Goal: Task Accomplishment & Management: Use online tool/utility

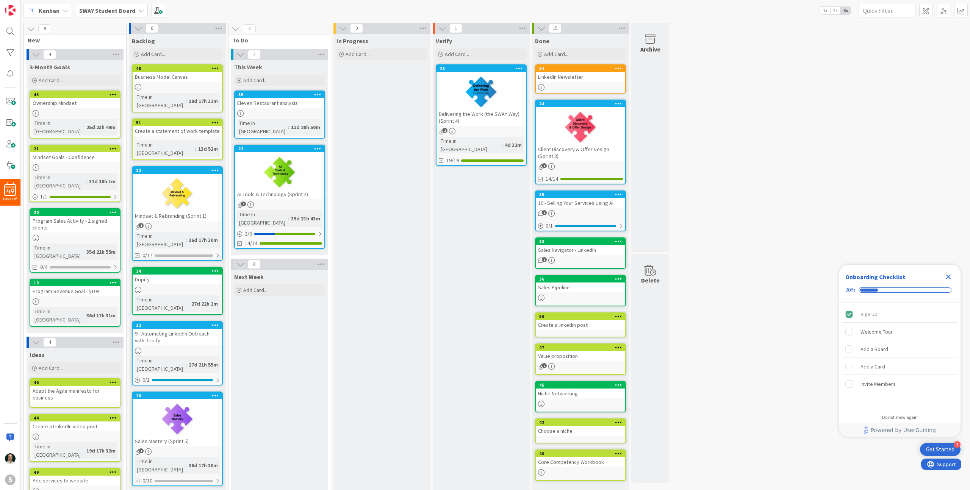
scroll to position [31, 0]
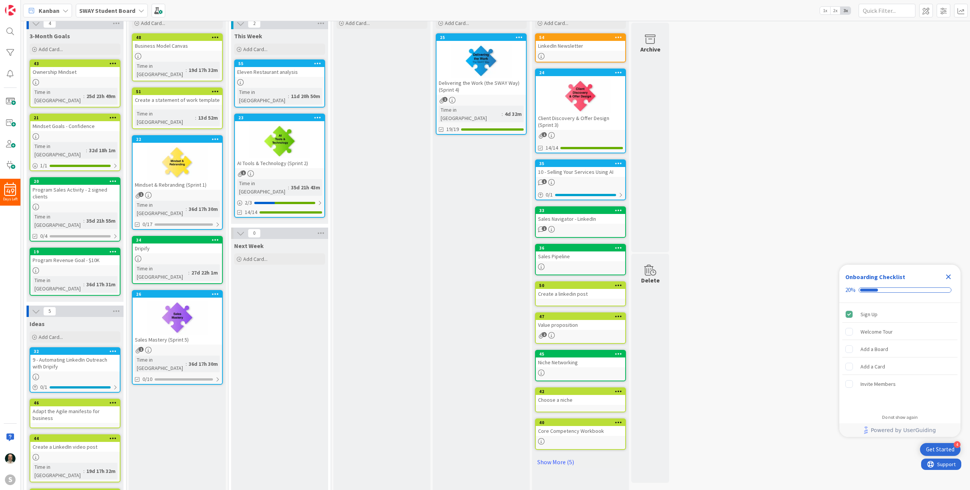
click at [509, 53] on div at bounding box center [481, 61] width 89 height 34
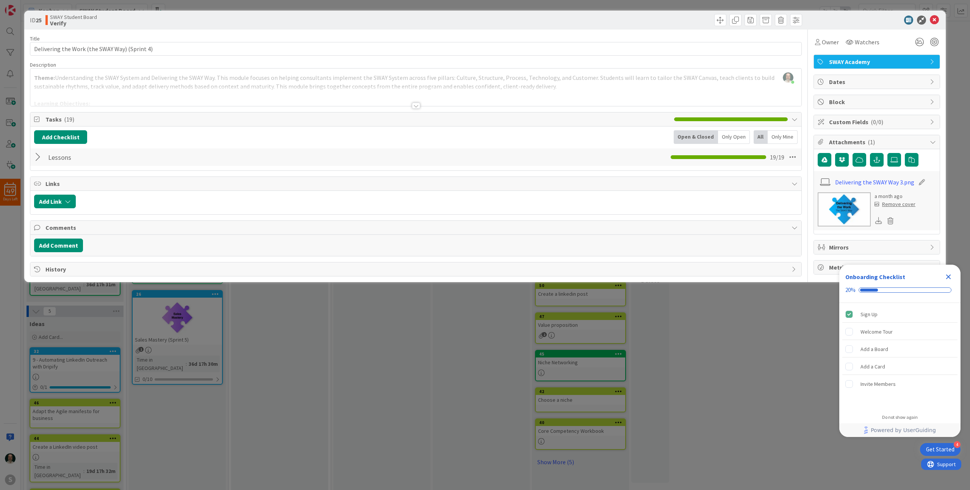
click at [55, 121] on span "Tasks ( 19 )" at bounding box center [357, 119] width 625 height 9
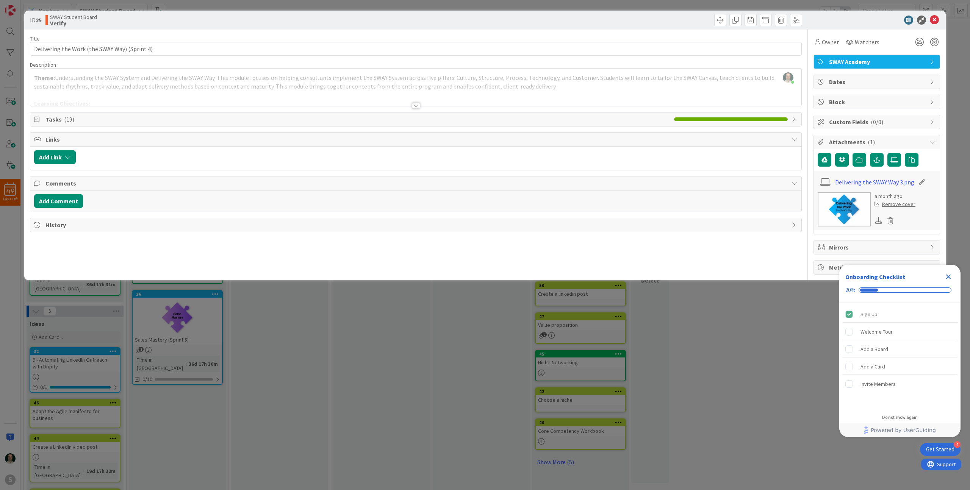
click at [55, 121] on span "Tasks ( 19 )" at bounding box center [357, 119] width 625 height 9
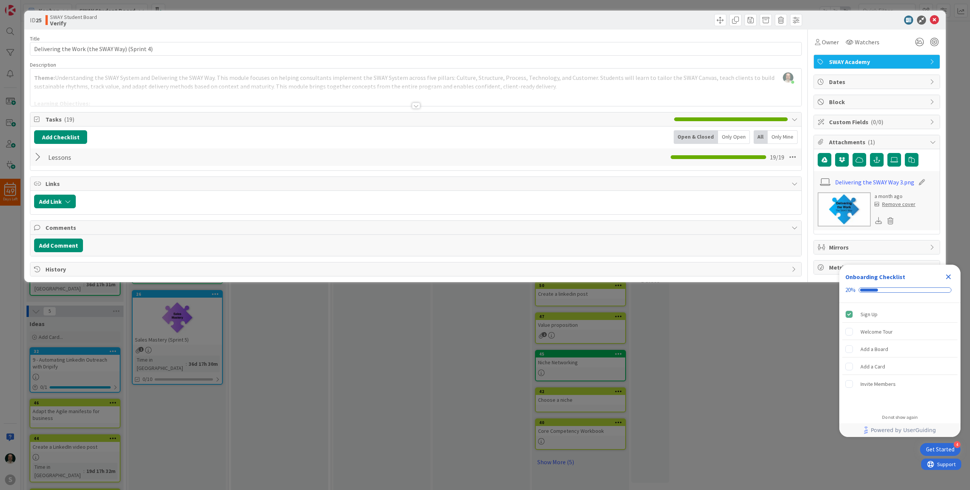
click at [41, 158] on div at bounding box center [39, 157] width 10 height 14
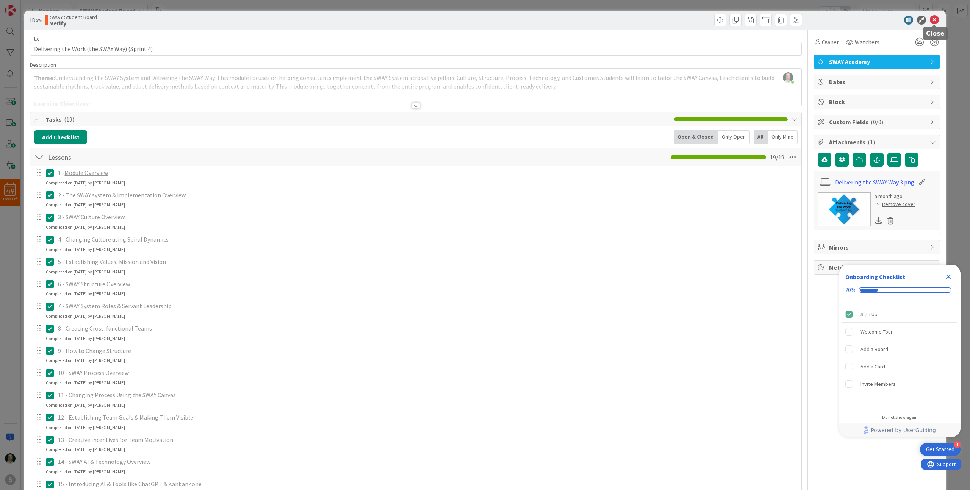
click at [934, 17] on icon at bounding box center [934, 20] width 9 height 9
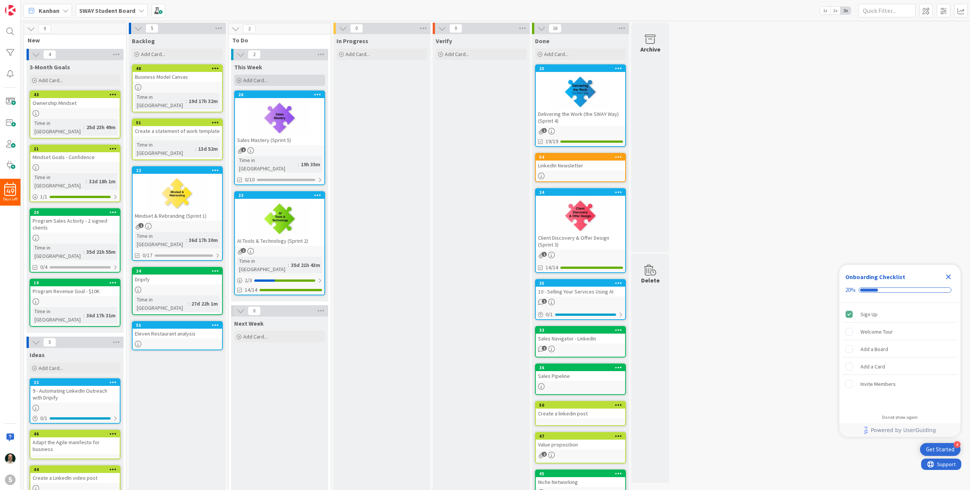
click at [266, 80] on span "Add Card..." at bounding box center [255, 80] width 24 height 7
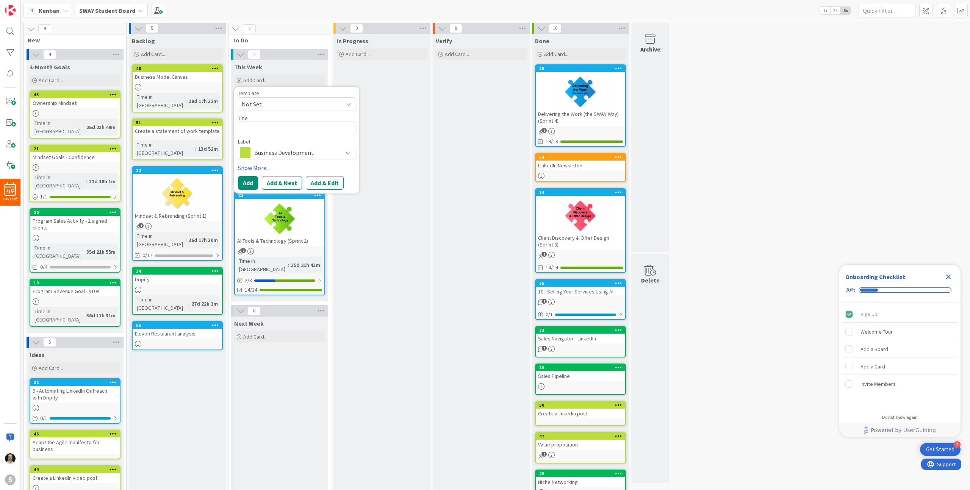
click at [349, 155] on icon at bounding box center [348, 153] width 6 height 6
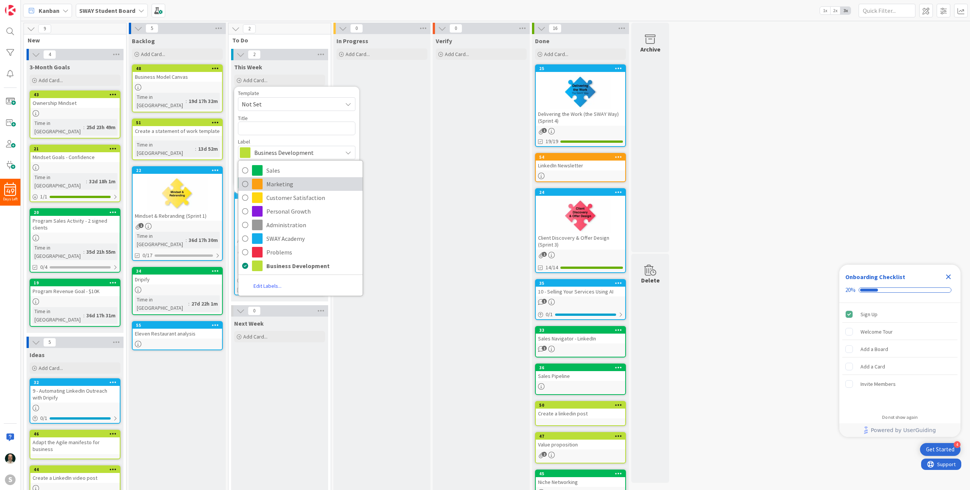
click at [275, 184] on span "Marketing" at bounding box center [312, 183] width 92 height 11
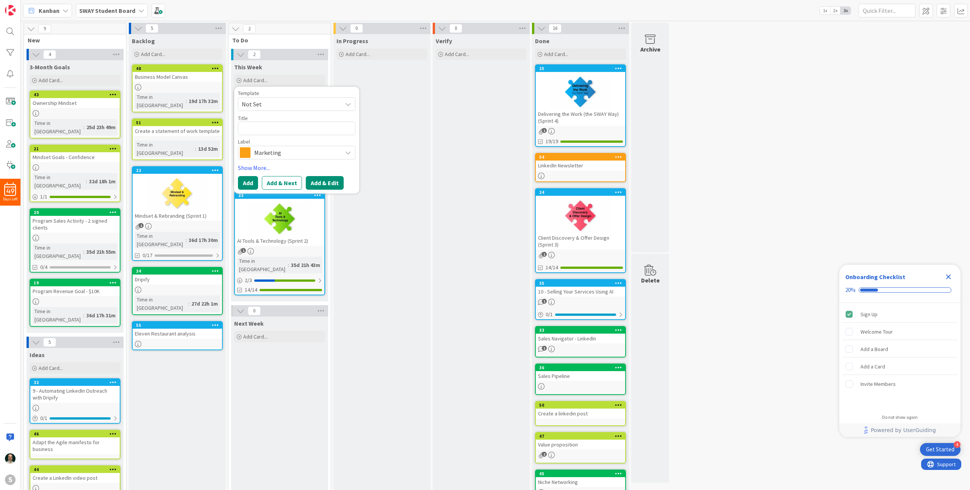
click at [327, 180] on button "Add & Edit" at bounding box center [325, 183] width 38 height 14
click at [300, 128] on textarea at bounding box center [296, 129] width 117 height 14
type textarea "x"
type textarea "I"
type textarea "x"
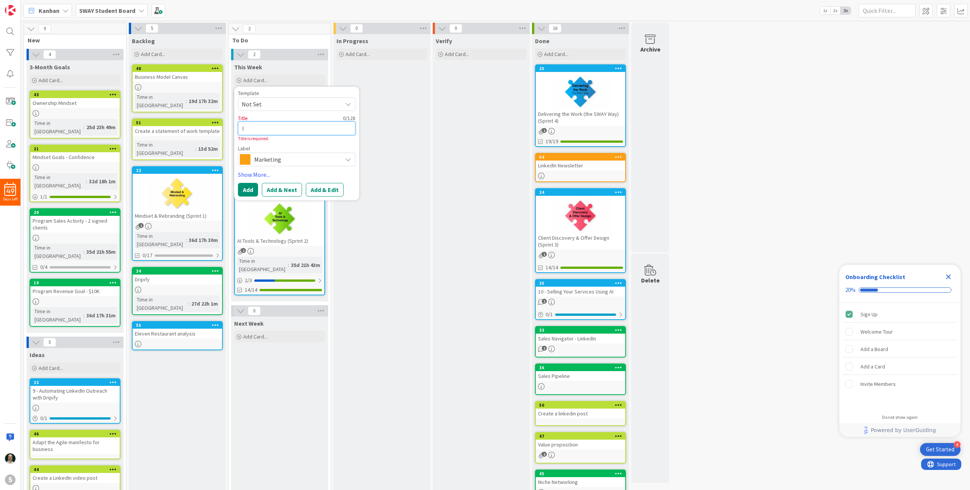
type textarea "In"
type textarea "x"
type textarea "Int"
type textarea "x"
type textarea "Inte"
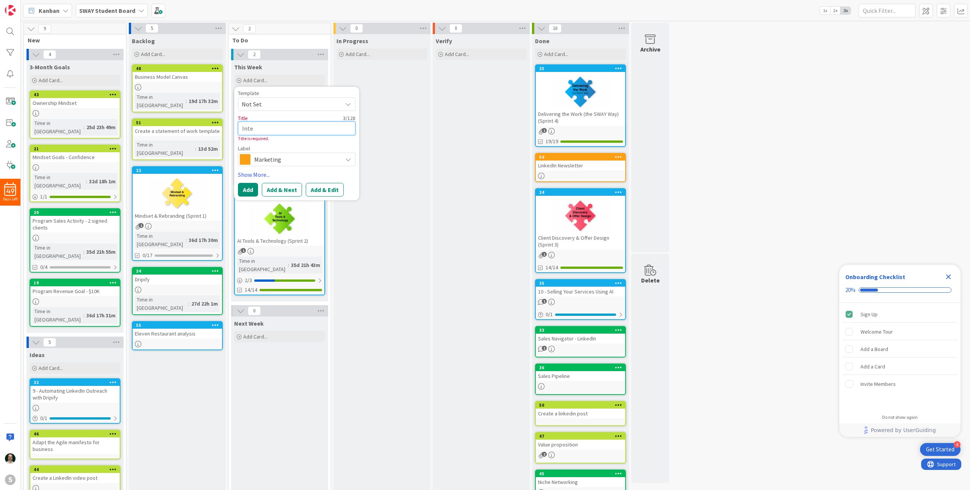
type textarea "x"
type textarea "Inter"
type textarea "x"
type textarea "Interv"
type textarea "x"
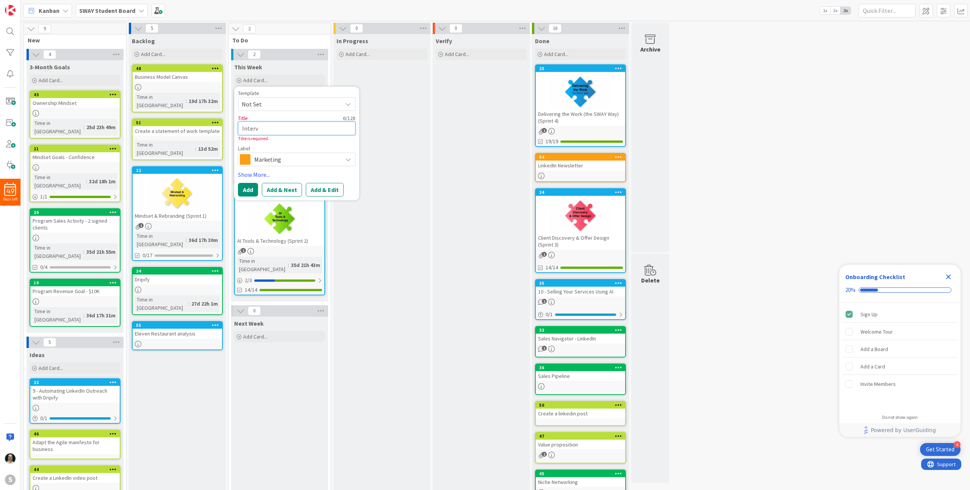
type textarea "Intervi"
type textarea "x"
type textarea "Intervie"
type textarea "x"
type textarea "Interview"
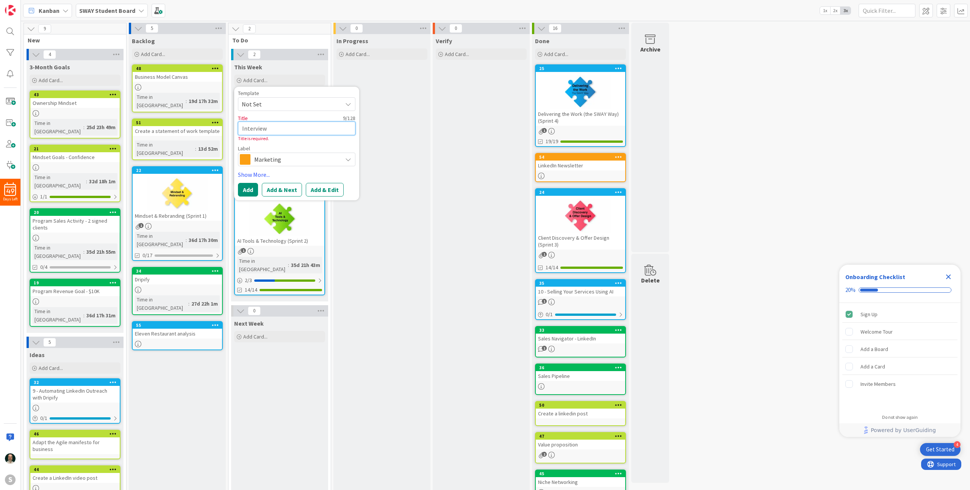
type textarea "x"
type textarea "Interview"
type textarea "x"
type textarea "Interview q"
type textarea "x"
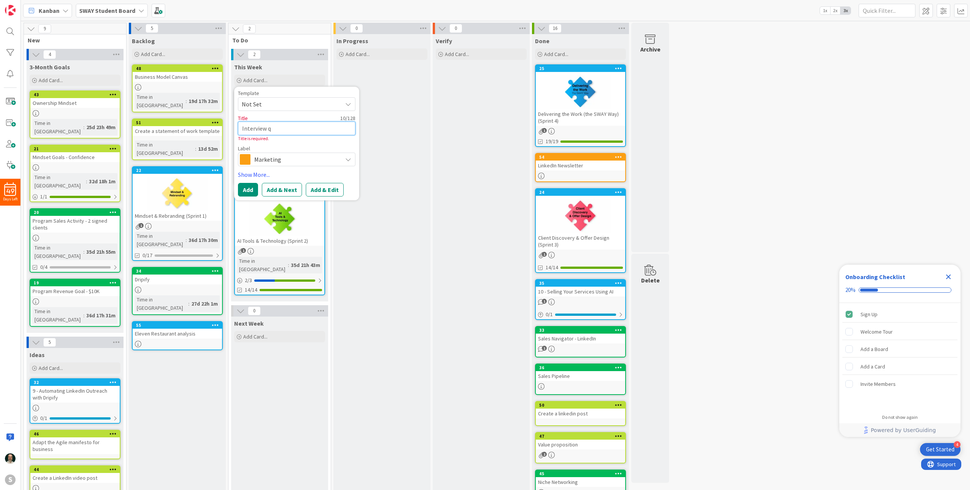
type textarea "Interview qu"
type textarea "x"
type textarea "Interview que"
type textarea "x"
type textarea "Interview ques"
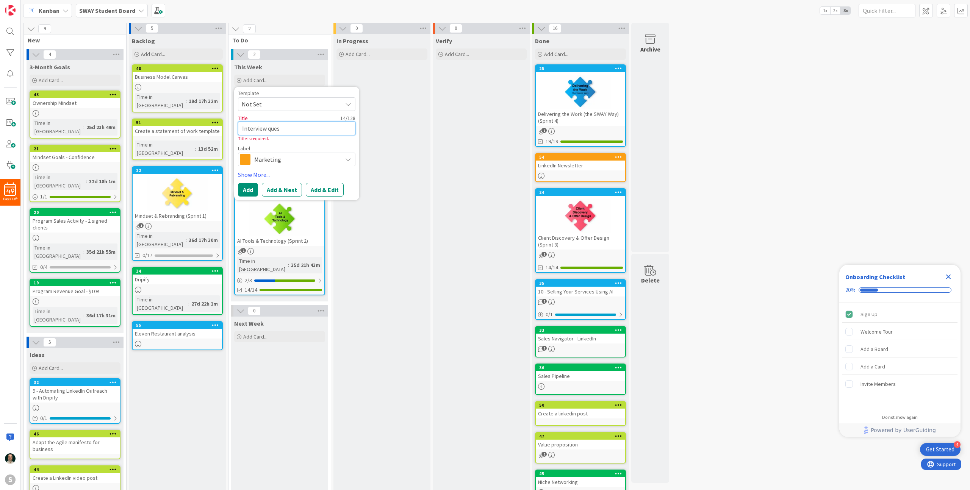
type textarea "x"
type textarea "Interview quest"
type textarea "x"
type textarea "Interview questi"
type textarea "x"
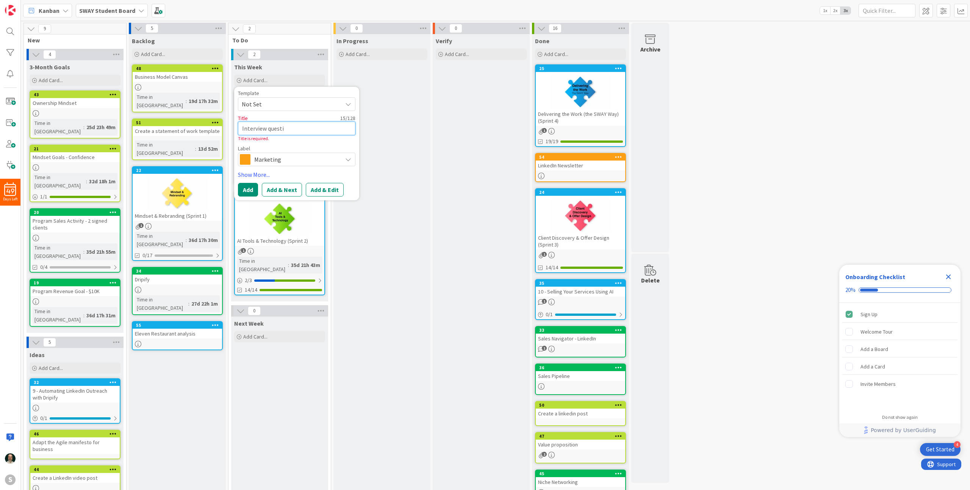
type textarea "Interview questio"
type textarea "x"
type textarea "Interview question"
type textarea "x"
type textarea "Interview questions"
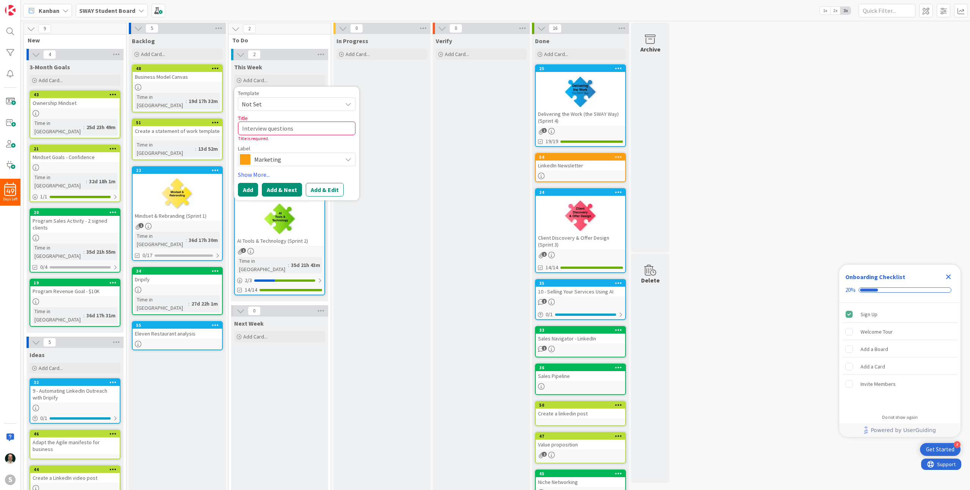
click at [283, 191] on button "Add & Next" at bounding box center [282, 190] width 40 height 14
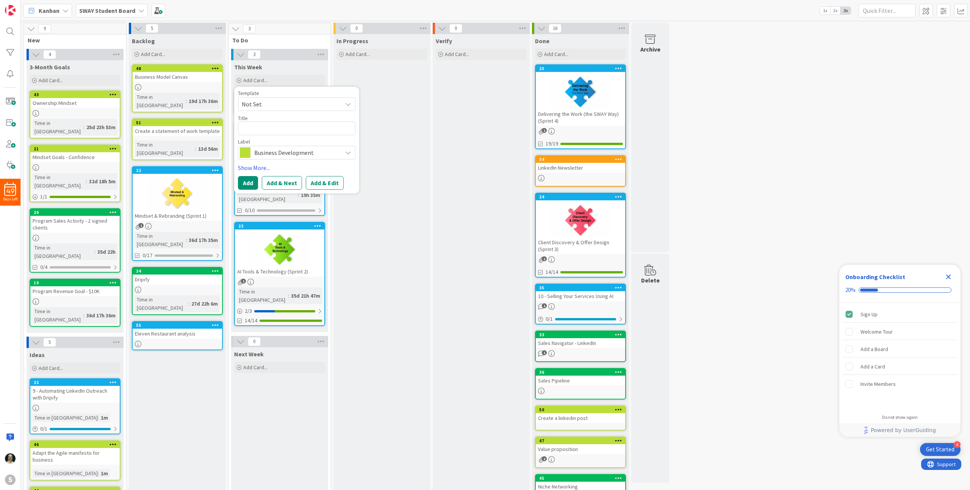
click at [316, 155] on span "Business Development" at bounding box center [296, 152] width 84 height 11
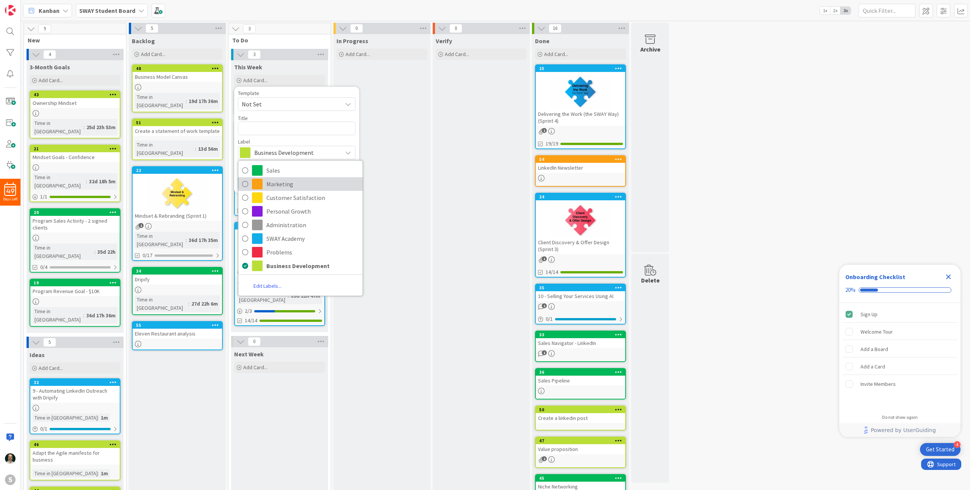
click at [291, 180] on span "Marketing" at bounding box center [312, 183] width 92 height 11
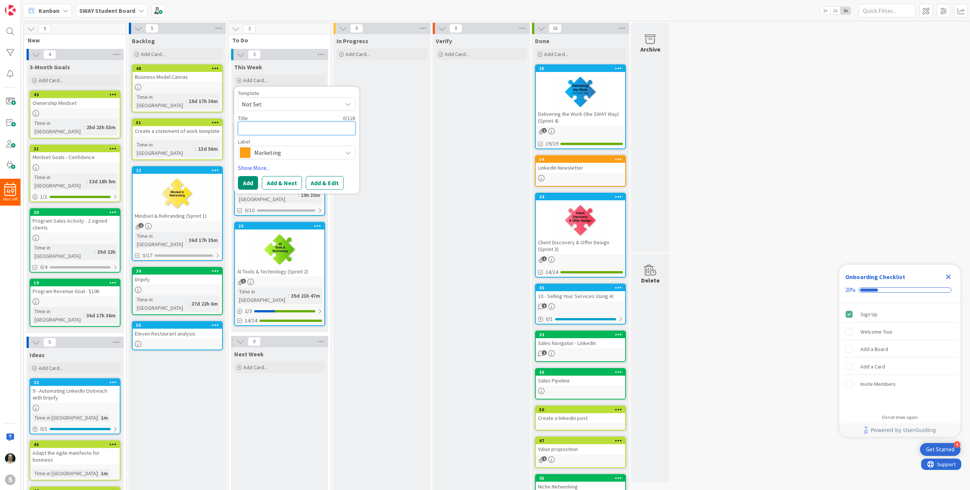
click at [296, 127] on textarea at bounding box center [296, 129] width 117 height 14
type textarea "x"
type textarea "I"
type textarea "x"
type textarea "In"
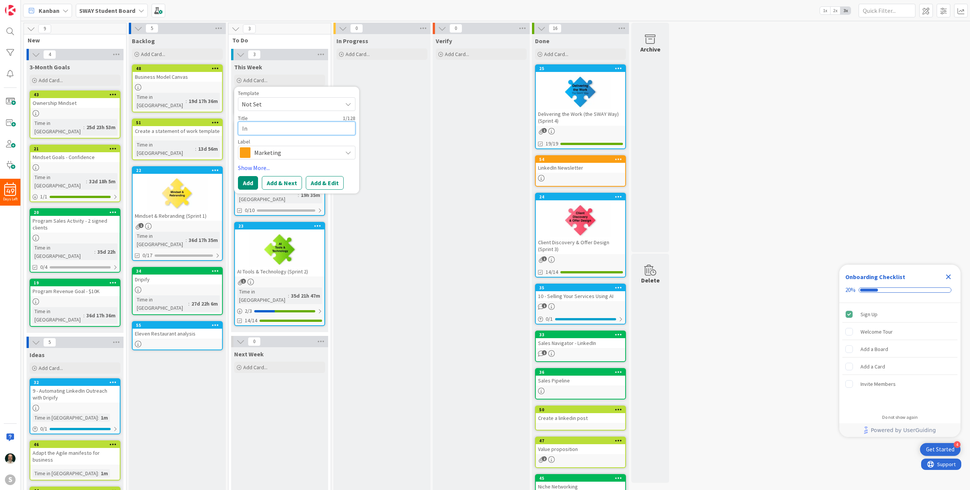
type textarea "x"
type textarea "Int"
type textarea "x"
type textarea "Inte"
type textarea "x"
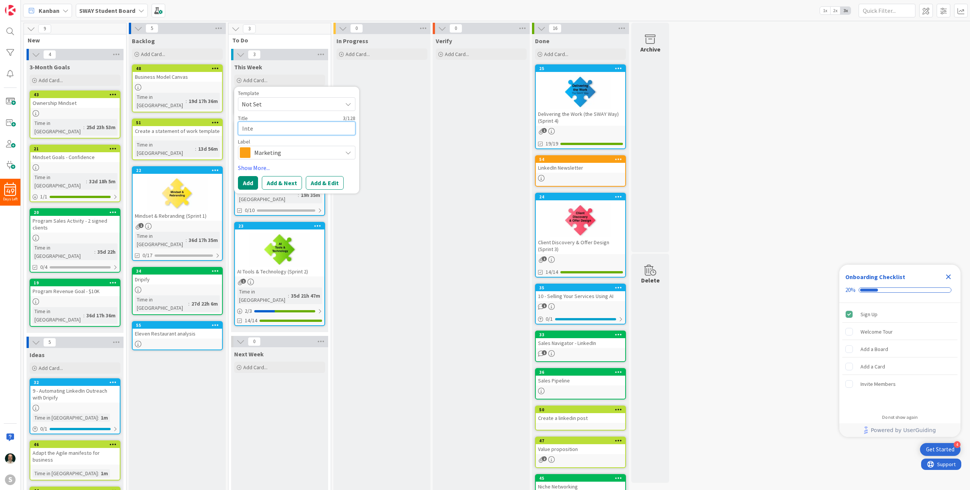
type textarea "Inter"
type textarea "x"
type textarea "Interv"
type textarea "x"
type textarea "Intervi"
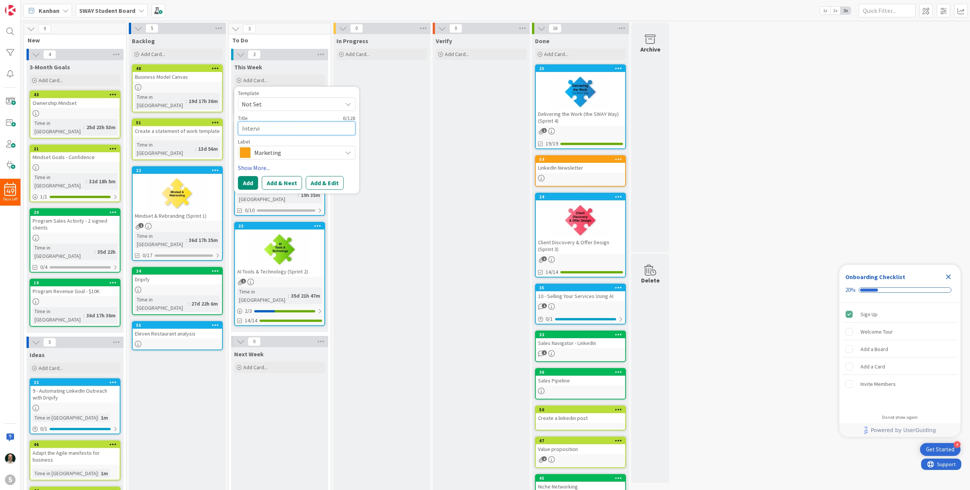
type textarea "x"
type textarea "Intervie"
type textarea "x"
type textarea "Interview"
type textarea "x"
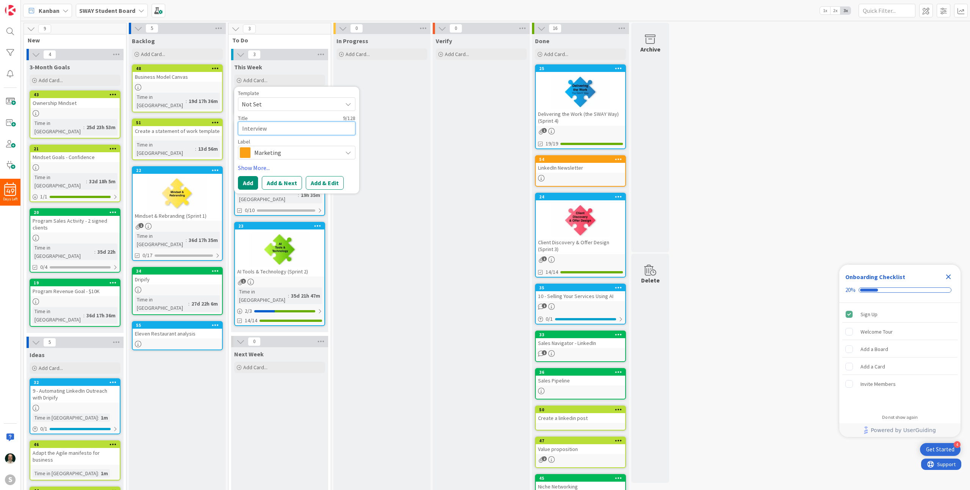
type textarea "Interview"
type textarea "x"
type textarea "Interview e"
type textarea "x"
type textarea "Interview em"
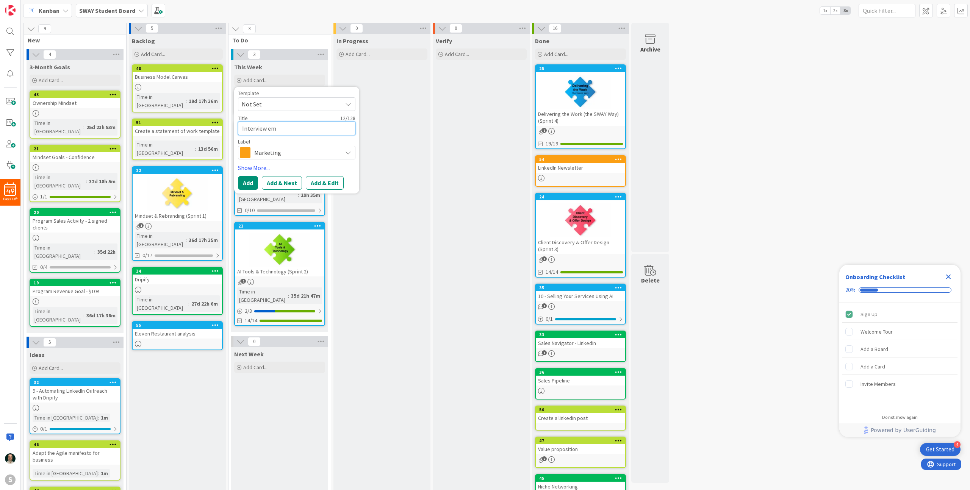
type textarea "x"
type textarea "Interview ema"
type textarea "x"
type textarea "Interview emai"
type textarea "x"
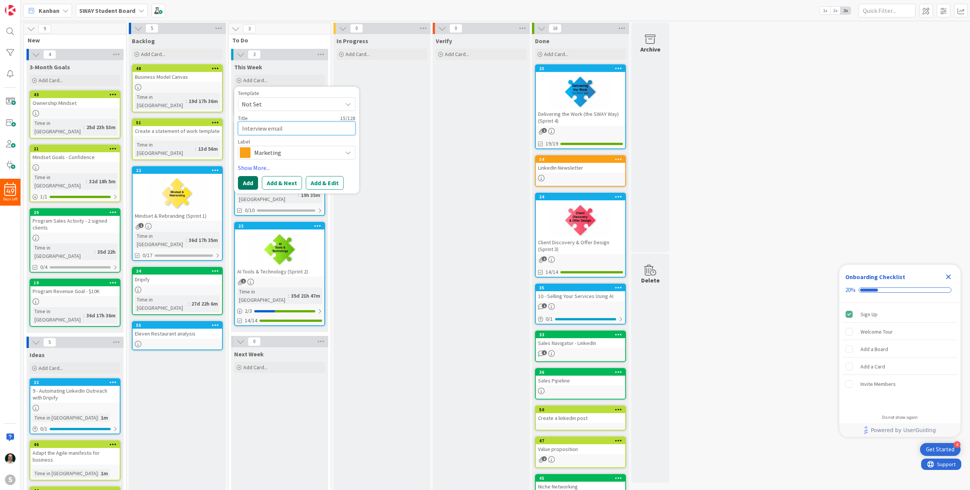
type textarea "Interview email"
click at [248, 181] on button "Add" at bounding box center [248, 183] width 20 height 14
